Goal: Transaction & Acquisition: Download file/media

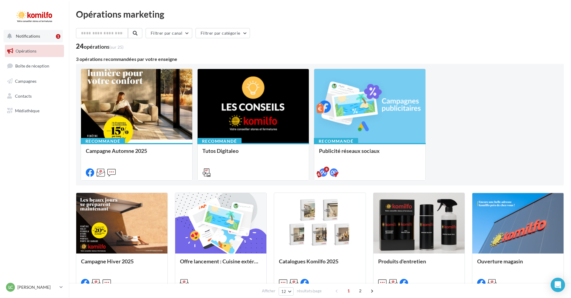
click at [41, 36] on button "Notifications 1" at bounding box center [33, 36] width 59 height 13
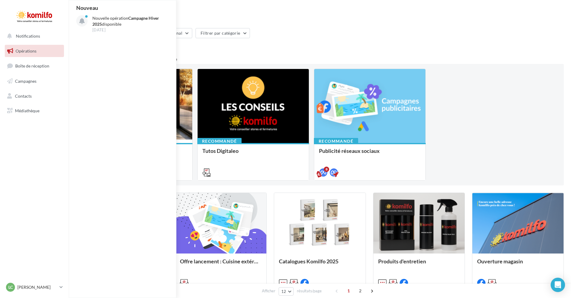
click at [313, 28] on div "Opérations marketing Filtrer par canal Filtrer par catégorie 24 opérations (sur…" at bounding box center [320, 266] width 488 height 513
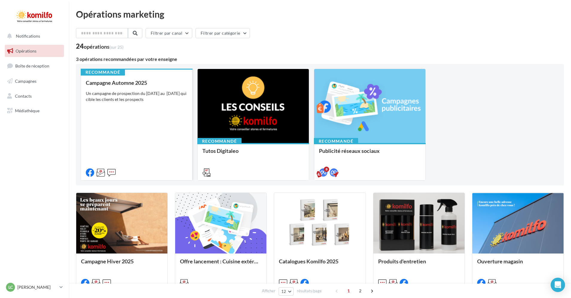
click at [150, 148] on div "Campagne Automne 2025 Un campagne de prospection du 12 septembre au 4 octobre 2…" at bounding box center [137, 127] width 102 height 95
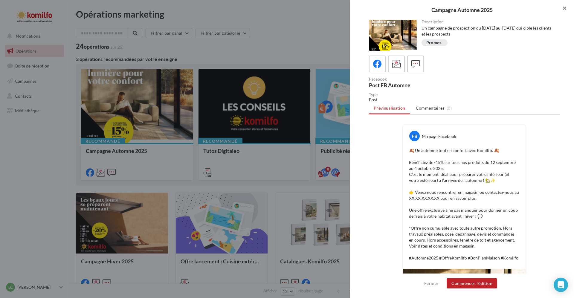
click at [564, 10] on button "button" at bounding box center [562, 9] width 24 height 18
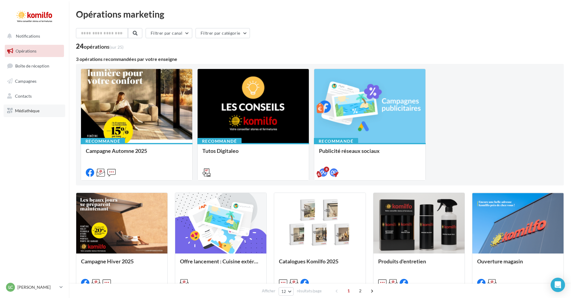
click at [28, 111] on span "Médiathèque" at bounding box center [27, 110] width 25 height 5
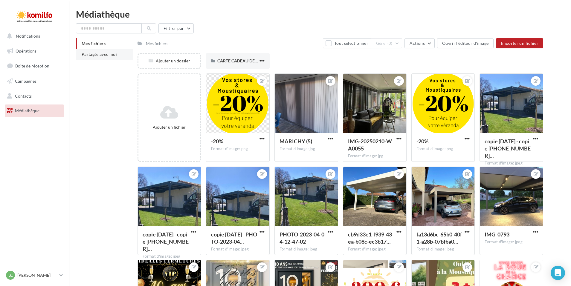
click at [90, 54] on span "Partagés avec moi" at bounding box center [99, 54] width 35 height 5
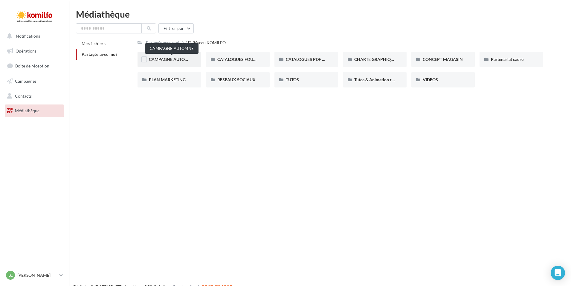
click at [180, 57] on span "CAMPAGNE AUTOMNE" at bounding box center [171, 59] width 45 height 5
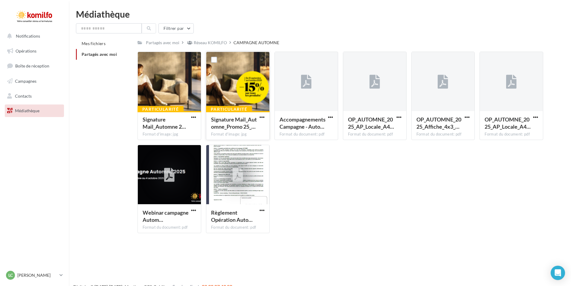
click at [243, 102] on div at bounding box center [237, 82] width 63 height 60
click at [262, 116] on span "button" at bounding box center [262, 117] width 5 height 5
click at [239, 127] on button "Télécharger" at bounding box center [236, 129] width 60 height 16
